Goal: Consume media (video, audio)

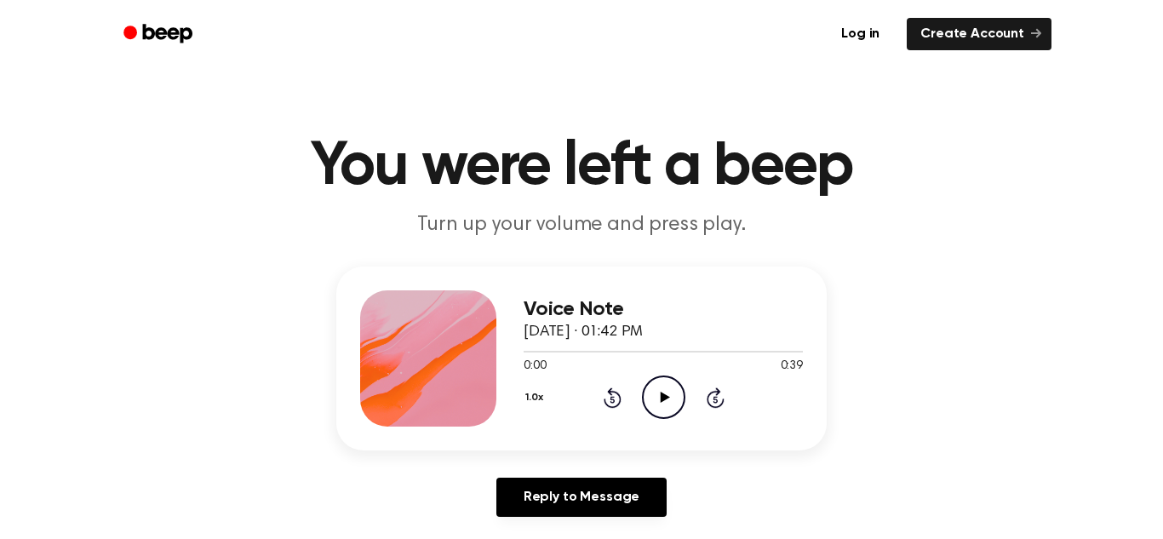
click at [649, 397] on icon "Play Audio" at bounding box center [663, 397] width 43 height 43
click at [645, 353] on div at bounding box center [663, 351] width 279 height 14
click at [605, 397] on icon "Rewind 5 seconds" at bounding box center [612, 398] width 19 height 22
click at [659, 387] on icon "Pause Audio" at bounding box center [663, 397] width 43 height 43
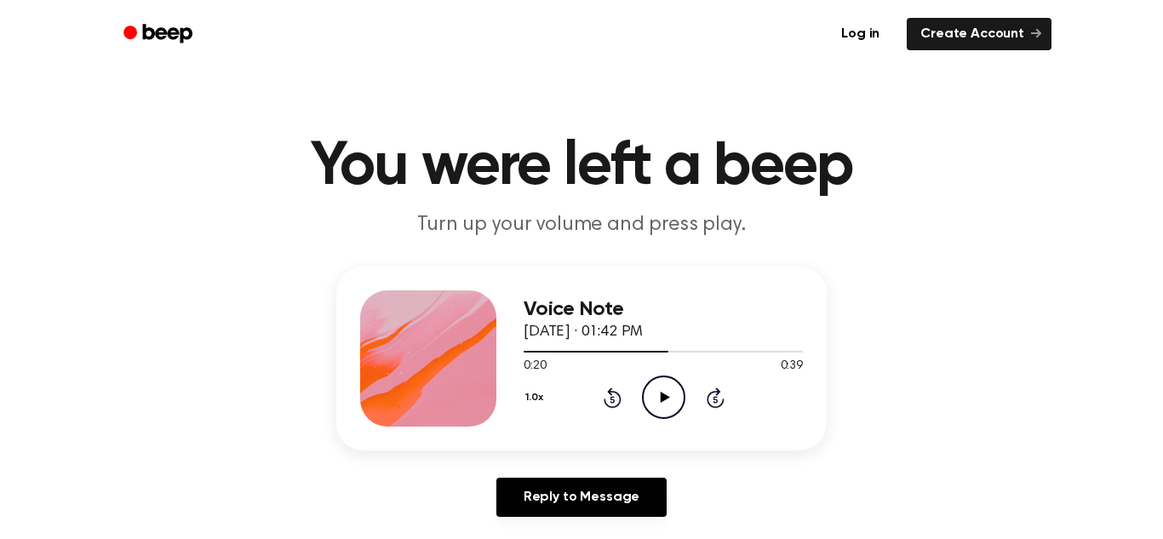
click at [663, 386] on icon "Play Audio" at bounding box center [663, 397] width 43 height 43
click at [663, 386] on icon "Pause Audio" at bounding box center [663, 397] width 43 height 43
click at [663, 386] on icon "Play Audio" at bounding box center [663, 397] width 43 height 43
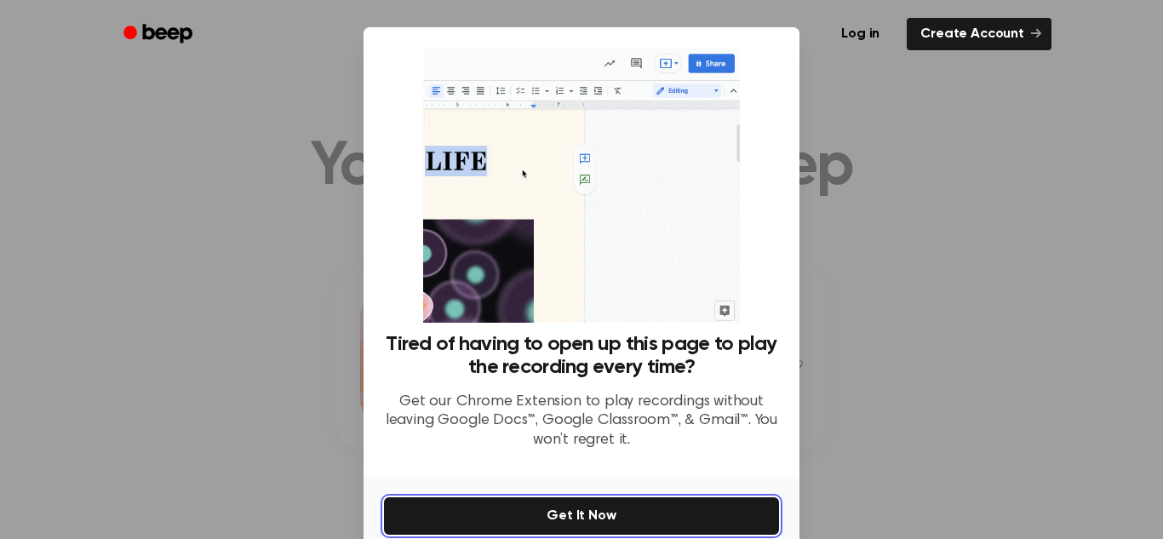
click at [701, 521] on button "Get It Now" at bounding box center [581, 515] width 395 height 37
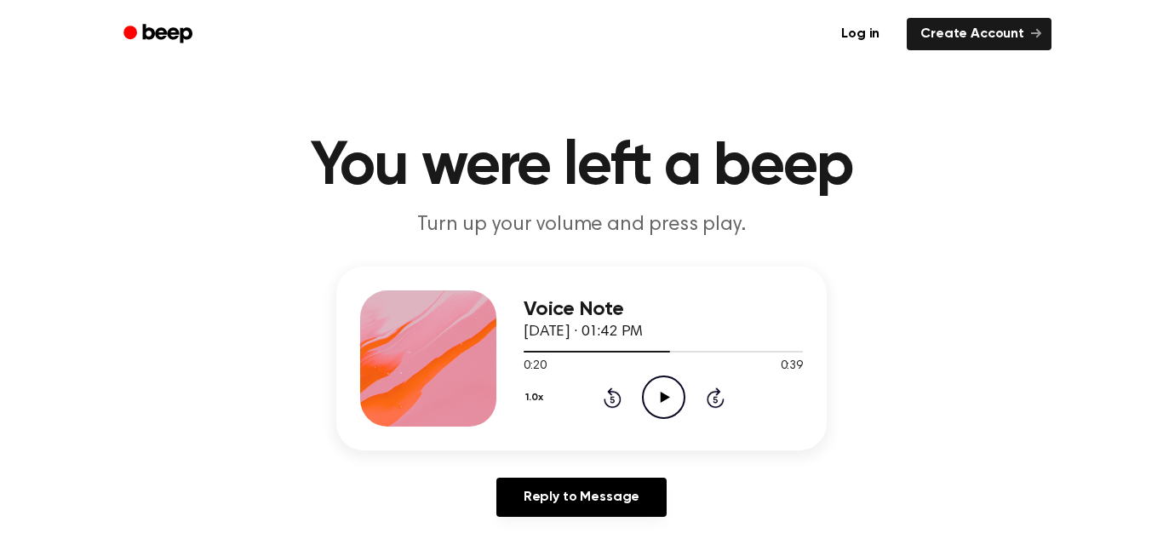
click at [652, 400] on icon "Play Audio" at bounding box center [663, 397] width 43 height 43
click at [658, 381] on icon "Play Audio" at bounding box center [663, 397] width 43 height 43
click at [658, 381] on icon "Pause Audio" at bounding box center [663, 397] width 43 height 43
